Goal: Information Seeking & Learning: Learn about a topic

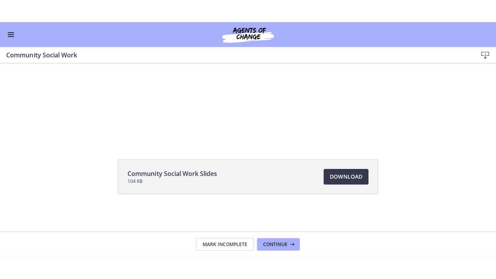
scroll to position [147, 0]
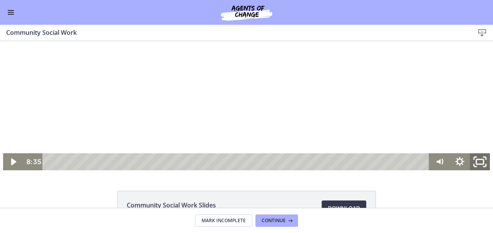
click at [480, 162] on icon "Fullscreen" at bounding box center [480, 162] width 24 height 21
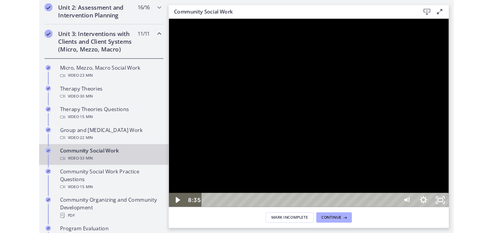
scroll to position [275, 0]
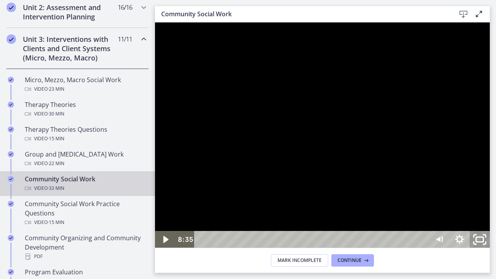
click at [492, 233] on icon "Unfullscreen" at bounding box center [480, 240] width 24 height 21
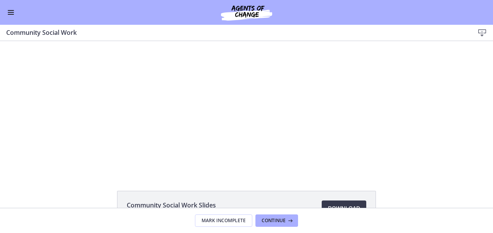
scroll to position [274, 0]
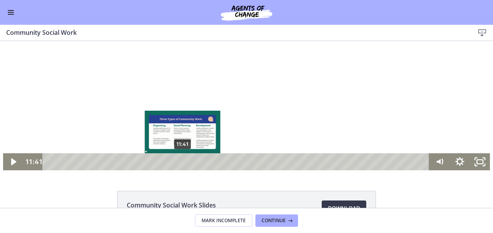
click at [180, 160] on div "11:41" at bounding box center [237, 162] width 375 height 17
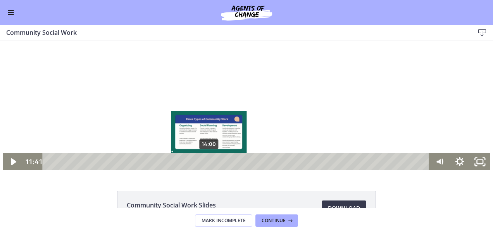
click at [205, 164] on div "14:00" at bounding box center [237, 162] width 375 height 17
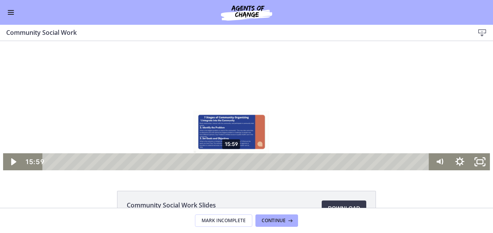
click at [229, 163] on div "15:59" at bounding box center [237, 162] width 375 height 17
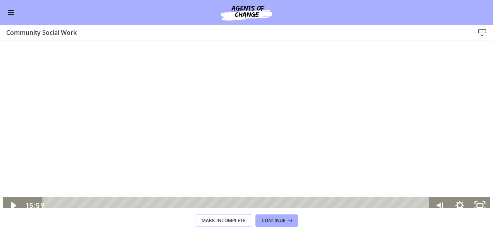
scroll to position [105, 0]
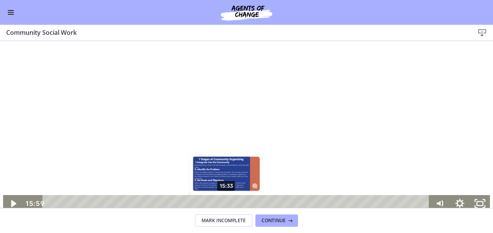
click at [224, 205] on div "15:33" at bounding box center [237, 203] width 375 height 17
click at [219, 205] on div "15:10" at bounding box center [237, 203] width 375 height 17
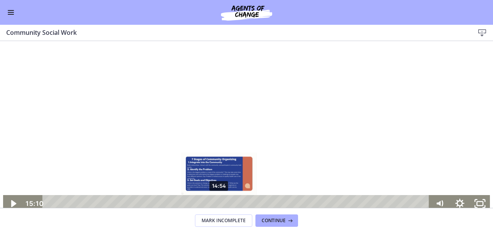
click at [216, 204] on div "14:54" at bounding box center [237, 203] width 375 height 17
click at [212, 203] on div "14:31" at bounding box center [237, 203] width 375 height 17
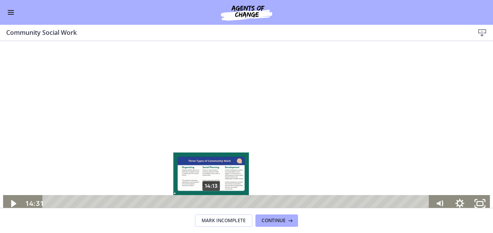
click at [208, 202] on div "14:13" at bounding box center [237, 203] width 375 height 17
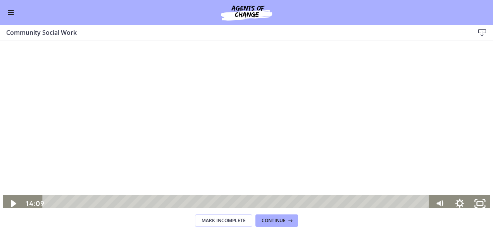
click at [240, 155] on div at bounding box center [246, 76] width 487 height 274
click at [436, 168] on div "Volume" at bounding box center [439, 167] width 7 height 7
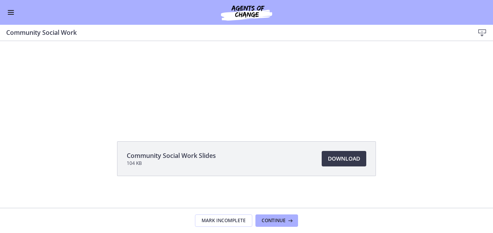
scroll to position [197, 0]
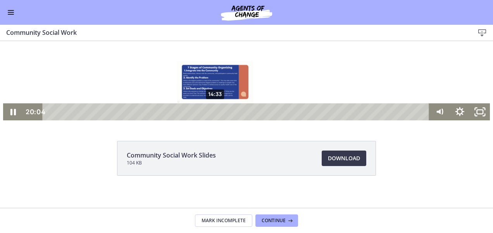
click at [212, 113] on div "14:33" at bounding box center [237, 112] width 375 height 17
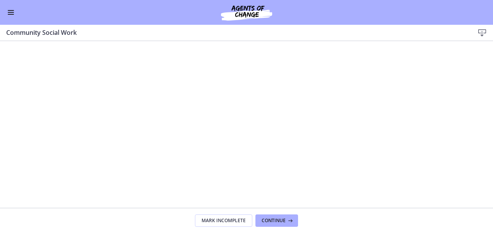
scroll to position [0, 0]
click at [193, 150] on div at bounding box center [246, 181] width 487 height 274
click at [207, 126] on div at bounding box center [246, 137] width 487 height 274
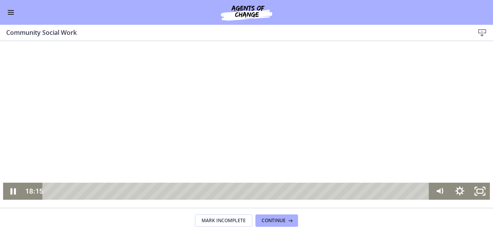
scroll to position [118, 0]
click at [455, 190] on icon "Show settings menu" at bounding box center [460, 191] width 24 height 21
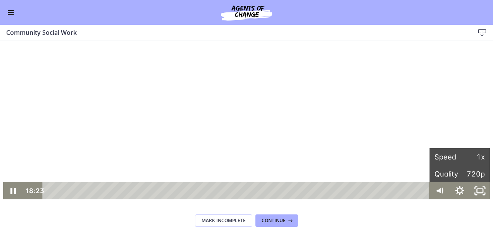
click at [481, 32] on icon at bounding box center [482, 32] width 9 height 9
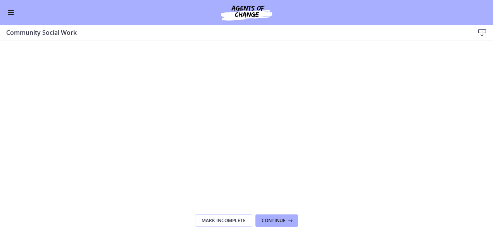
click at [469, 31] on div "Community Social Work" at bounding box center [238, 33] width 465 height 10
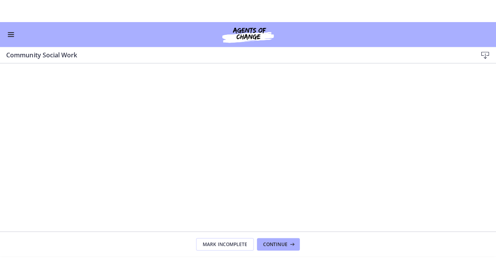
scroll to position [64, 0]
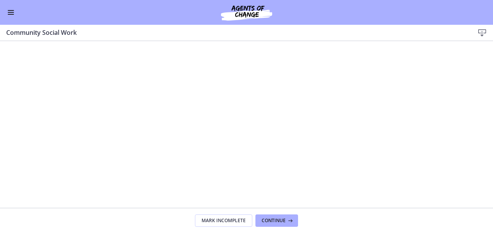
click at [412, 155] on div at bounding box center [246, 117] width 487 height 274
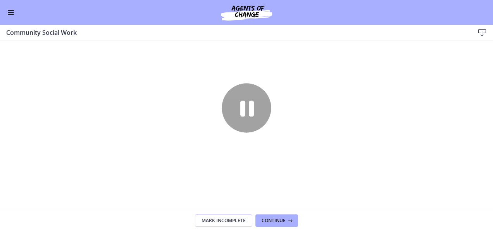
click at [412, 155] on div at bounding box center [246, 117] width 487 height 274
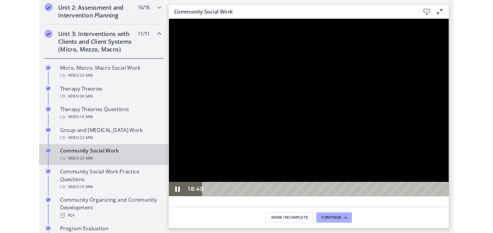
scroll to position [38, 0]
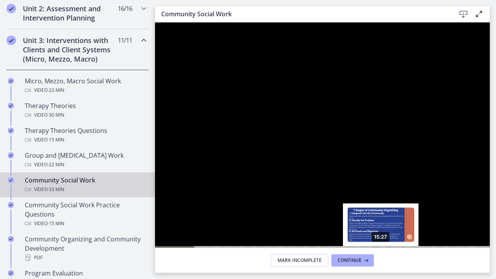
click at [382, 233] on div "15:27" at bounding box center [313, 254] width 223 height 17
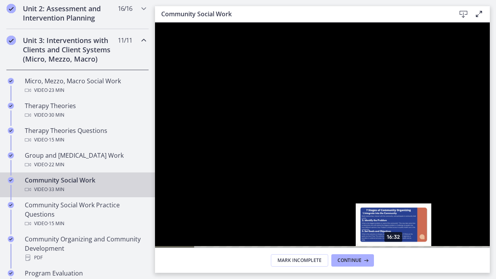
click at [395, 233] on div "16:32" at bounding box center [313, 254] width 223 height 17
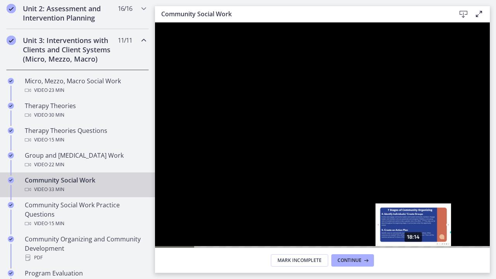
click at [414, 233] on div "18:14" at bounding box center [313, 254] width 223 height 17
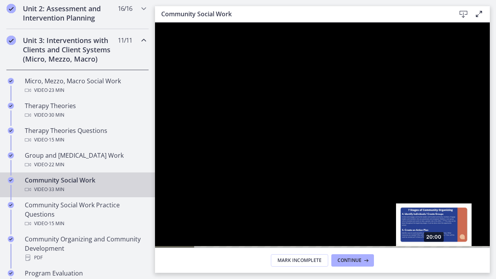
click at [425, 233] on div "20:00" at bounding box center [313, 254] width 223 height 17
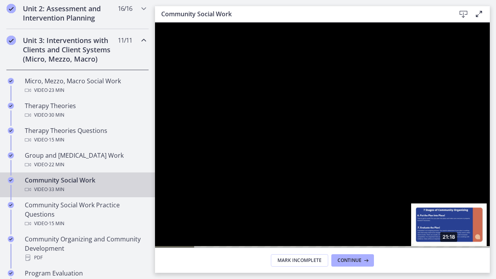
click at [425, 233] on div "21:18" at bounding box center [313, 254] width 223 height 17
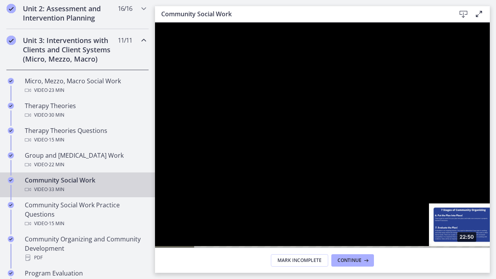
click at [425, 233] on div "22:50" at bounding box center [313, 254] width 223 height 17
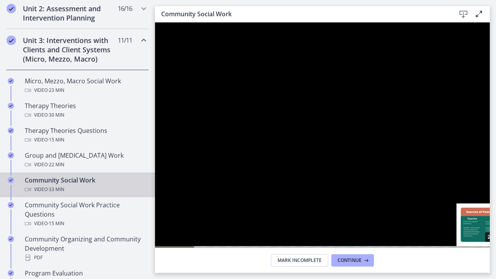
click at [425, 233] on div "25:12" at bounding box center [313, 254] width 223 height 17
click at [425, 233] on div "27:00" at bounding box center [313, 254] width 223 height 17
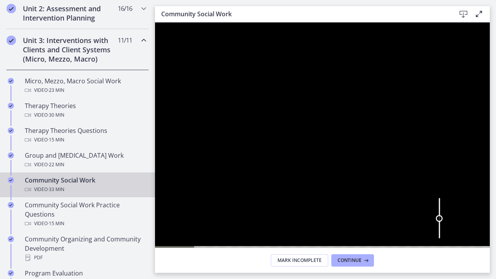
click at [443, 218] on div "Volume" at bounding box center [439, 218] width 7 height 7
click at [492, 233] on icon "Unfullscreen" at bounding box center [480, 255] width 24 height 21
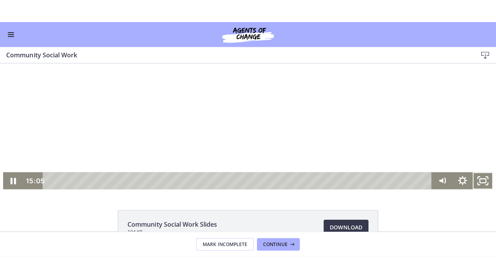
scroll to position [152, 0]
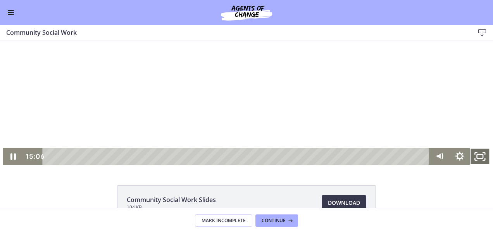
click at [476, 152] on icon "Fullscreen" at bounding box center [480, 156] width 20 height 17
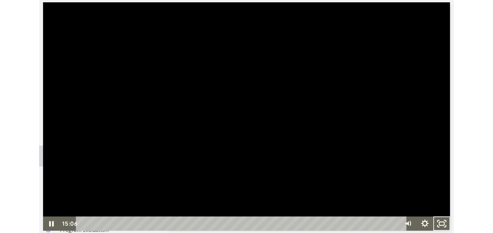
scroll to position [273, 0]
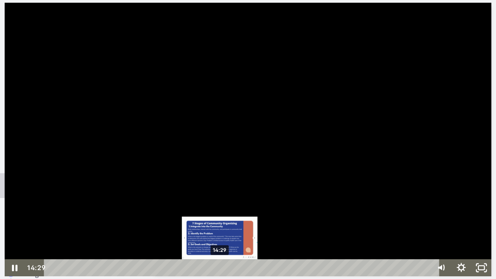
click at [216, 233] on div "14:29" at bounding box center [239, 267] width 375 height 17
click at [215, 233] on div "Playbar" at bounding box center [218, 268] width 6 height 6
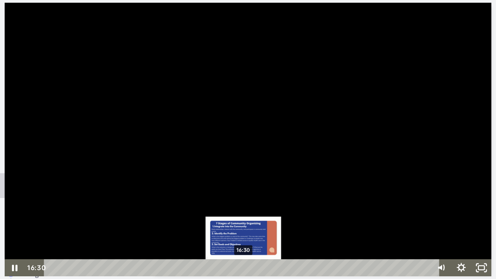
click at [239, 233] on div "16:30" at bounding box center [239, 267] width 375 height 17
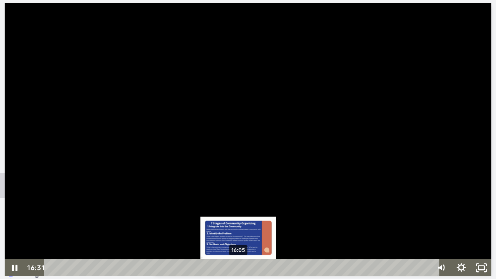
click at [234, 233] on div "16:05" at bounding box center [239, 267] width 375 height 17
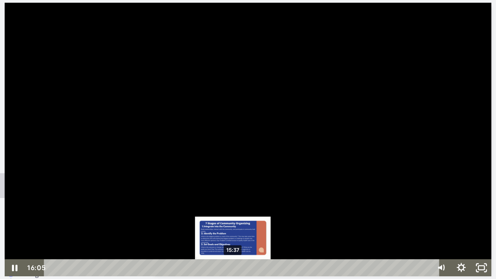
click at [229, 233] on div "15:37" at bounding box center [239, 267] width 375 height 17
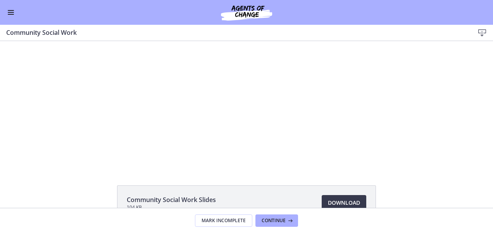
scroll to position [272, 0]
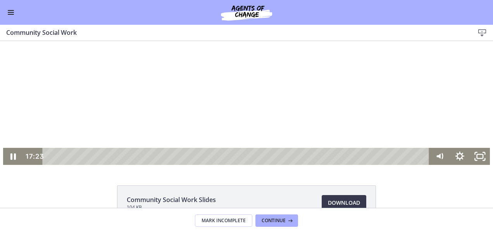
click at [287, 75] on div at bounding box center [246, 28] width 487 height 274
